Goal: Book appointment/travel/reservation

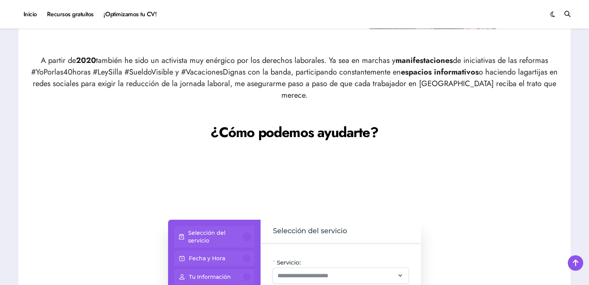
scroll to position [617, 0]
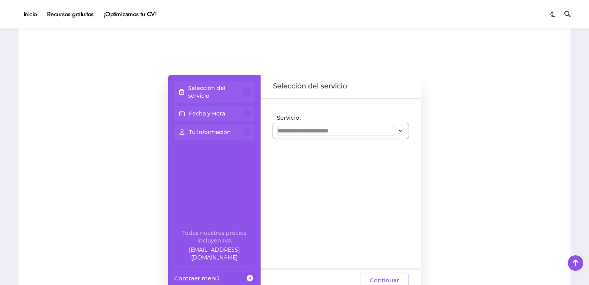
click at [325, 126] on input "Servicio:" at bounding box center [336, 130] width 117 height 9
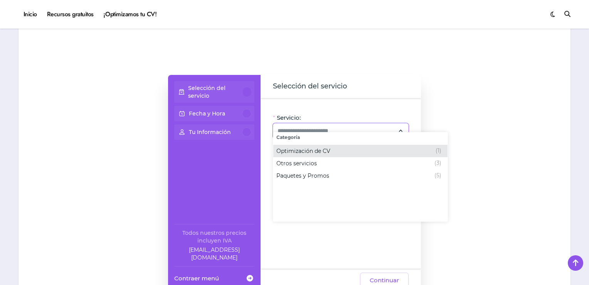
click at [308, 148] on span "Optimización de CV" at bounding box center [303, 151] width 54 height 8
click at [367, 153] on span "CV Especializado (50 min)" at bounding box center [380, 151] width 69 height 8
type input "**********"
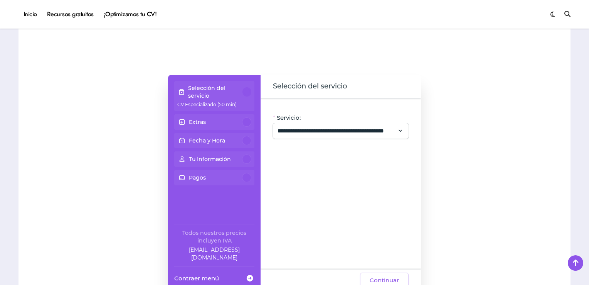
click at [204, 118] on p "Extras" at bounding box center [197, 122] width 17 height 8
click at [182, 115] on span at bounding box center [181, 122] width 9 height 14
click at [203, 118] on p "Extras" at bounding box center [197, 122] width 17 height 8
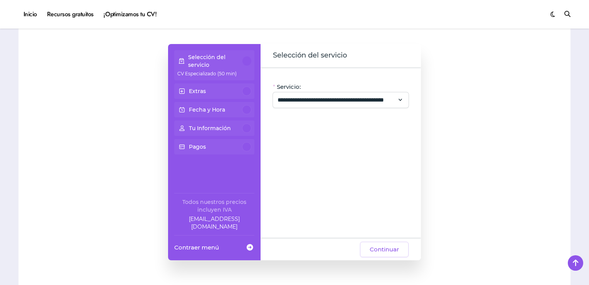
scroll to position [694, 0]
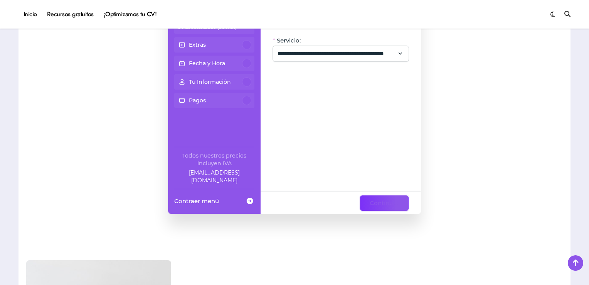
click at [372, 198] on span "Continuar" at bounding box center [384, 202] width 29 height 9
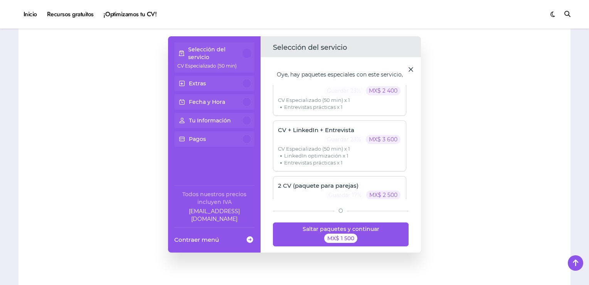
scroll to position [75, 0]
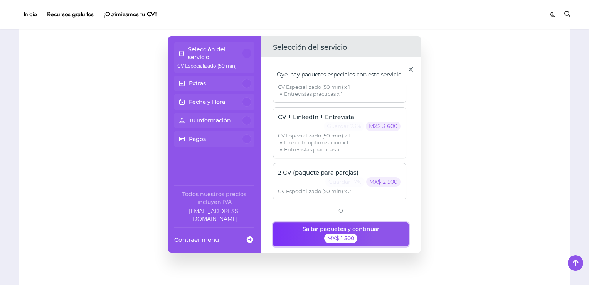
click at [362, 223] on button "Saltar paquetes y continuar MX$ 1 500" at bounding box center [341, 234] width 136 height 24
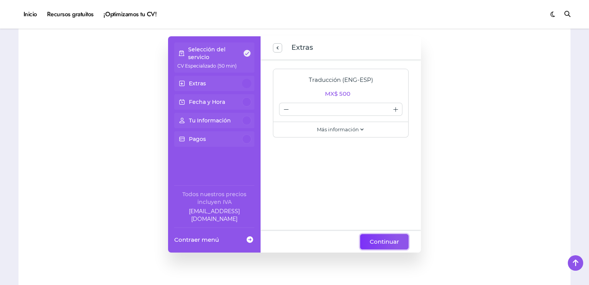
click at [399, 237] on span "Continuar" at bounding box center [384, 241] width 29 height 9
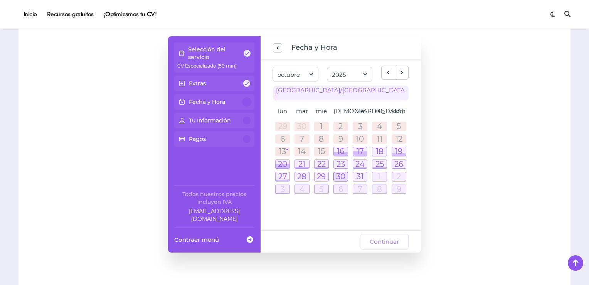
click at [342, 172] on div at bounding box center [341, 176] width 14 height 9
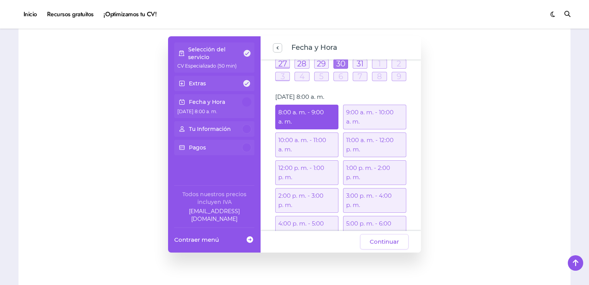
scroll to position [131, 0]
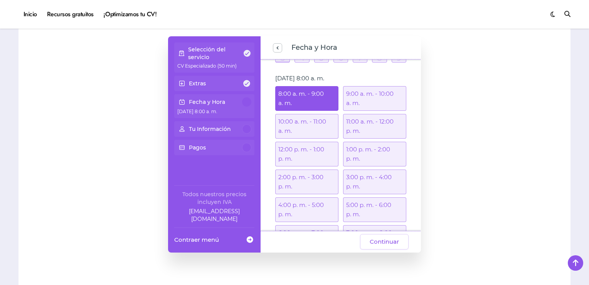
click at [318, 169] on div "2:00 p. m. - 3:00 p. m." at bounding box center [306, 181] width 63 height 25
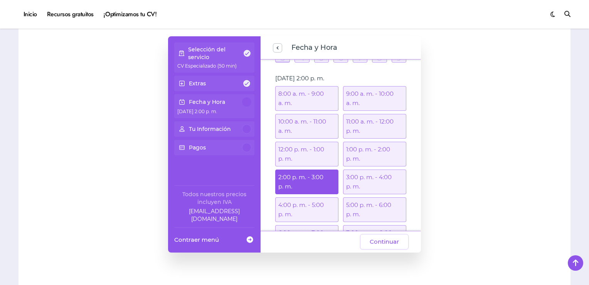
click at [301, 141] on div "12:00 p. m. - 1:00 p. m." at bounding box center [306, 153] width 63 height 25
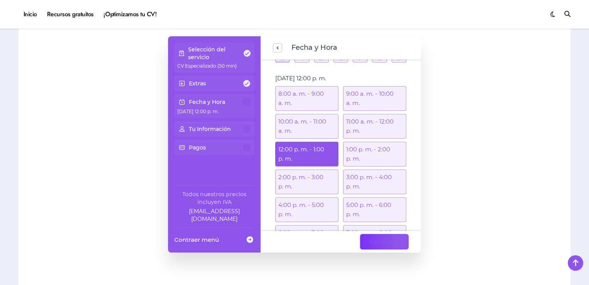
click at [379, 237] on span "Continuar" at bounding box center [384, 241] width 29 height 9
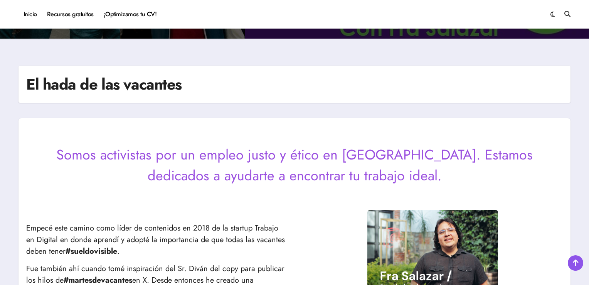
scroll to position [0, 0]
